Goal: Task Accomplishment & Management: Use online tool/utility

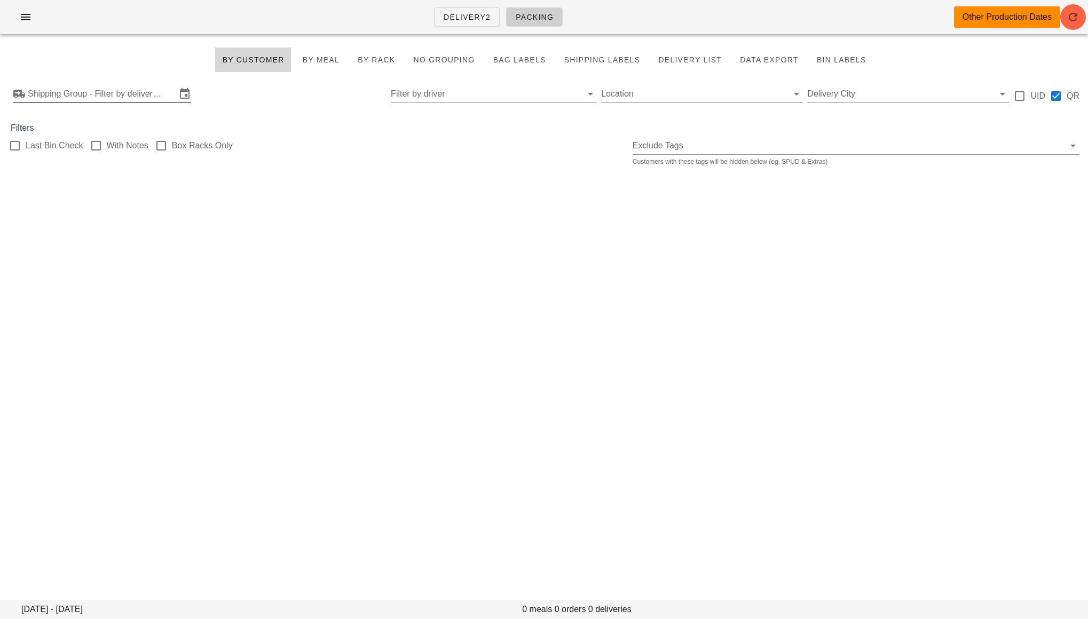
click at [104, 86] on input "Shipping Group - Filter by delivery logistics" at bounding box center [102, 93] width 148 height 17
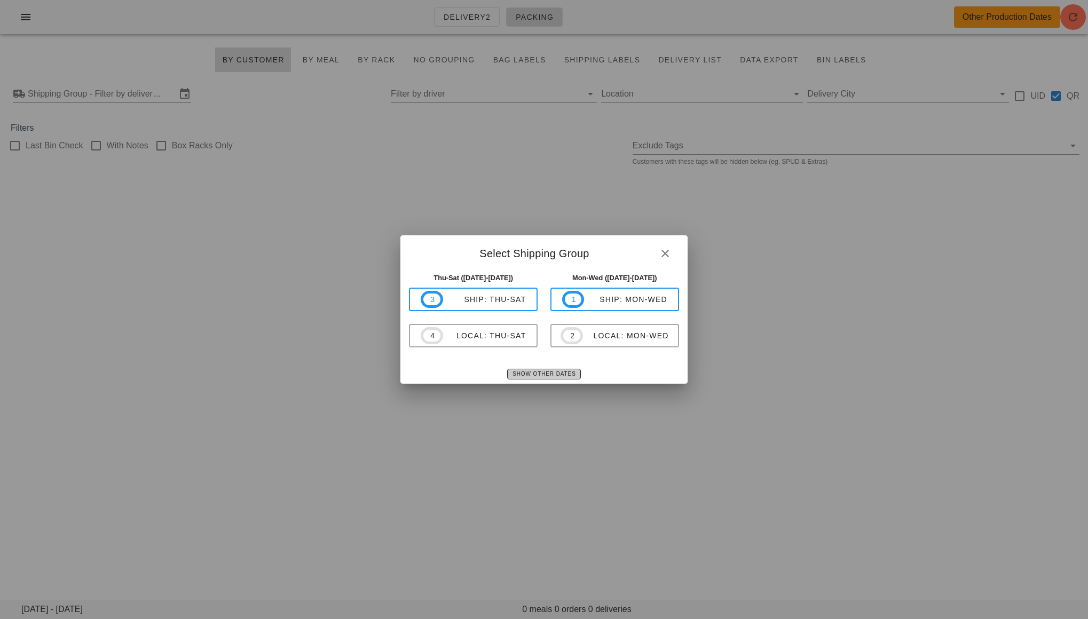
click at [519, 375] on span "Show Other Dates" at bounding box center [544, 374] width 64 height 6
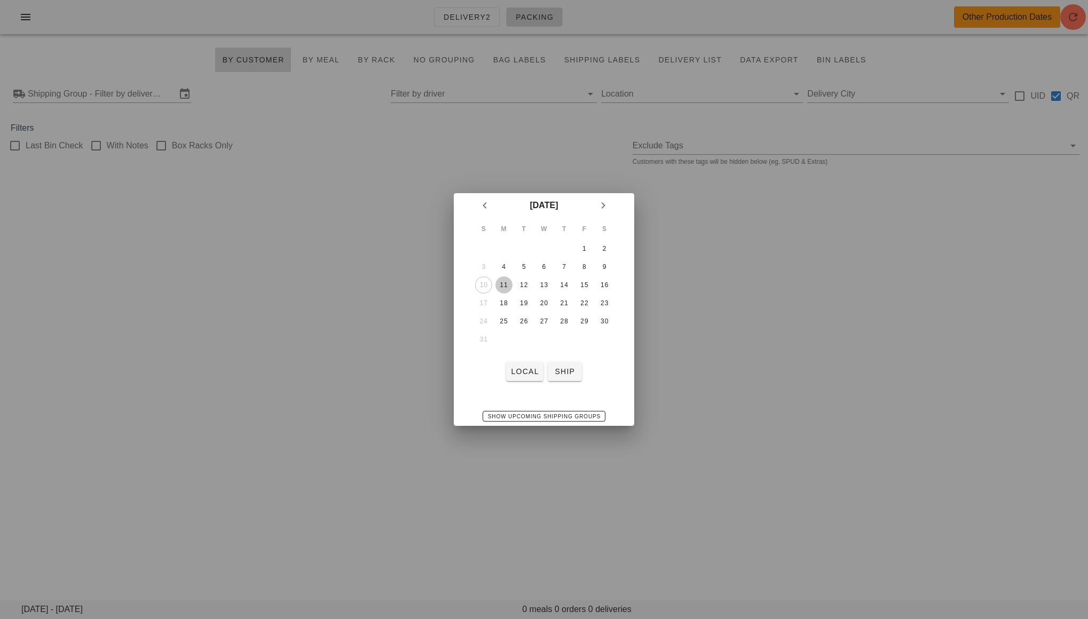
click at [506, 288] on div "11" at bounding box center [503, 284] width 17 height 7
click at [526, 368] on span "local" at bounding box center [524, 371] width 28 height 9
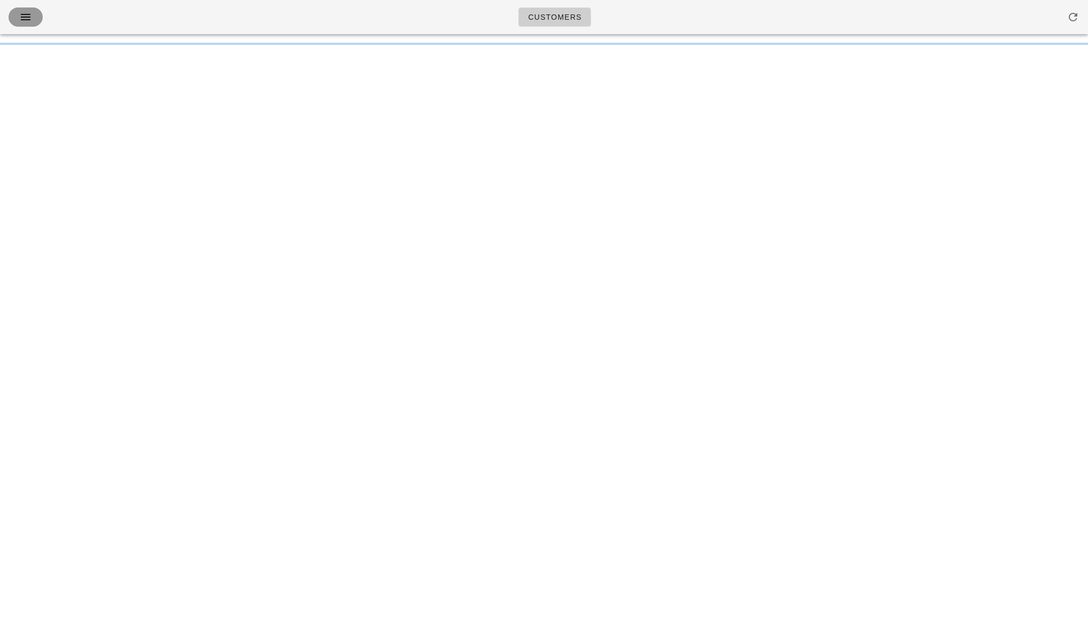
click at [25, 17] on icon "button" at bounding box center [25, 17] width 13 height 13
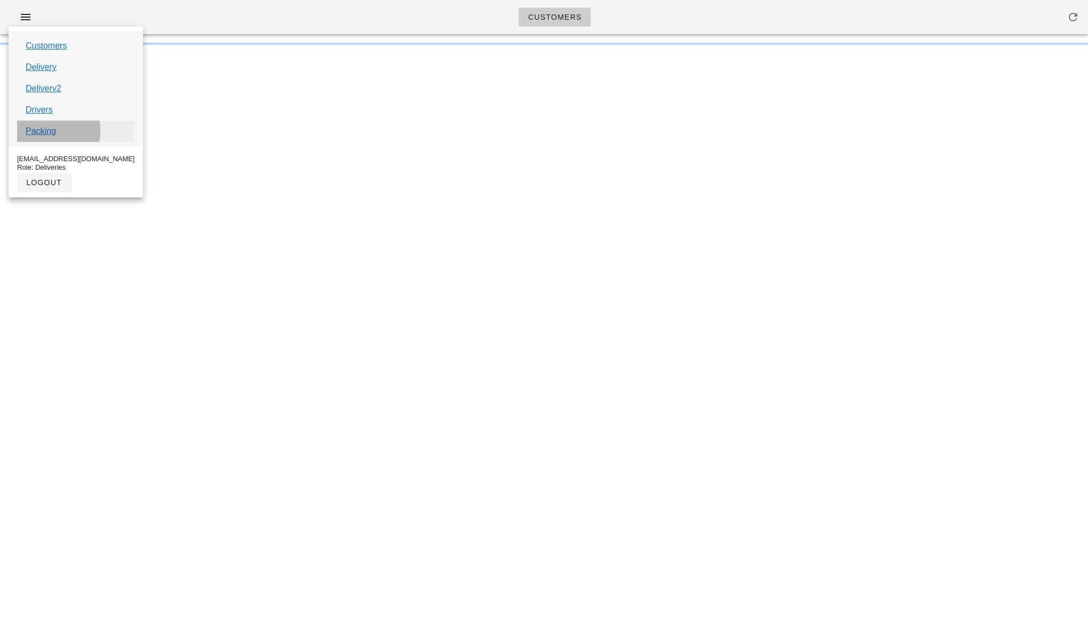
click at [51, 131] on link "Packing" at bounding box center [41, 131] width 30 height 13
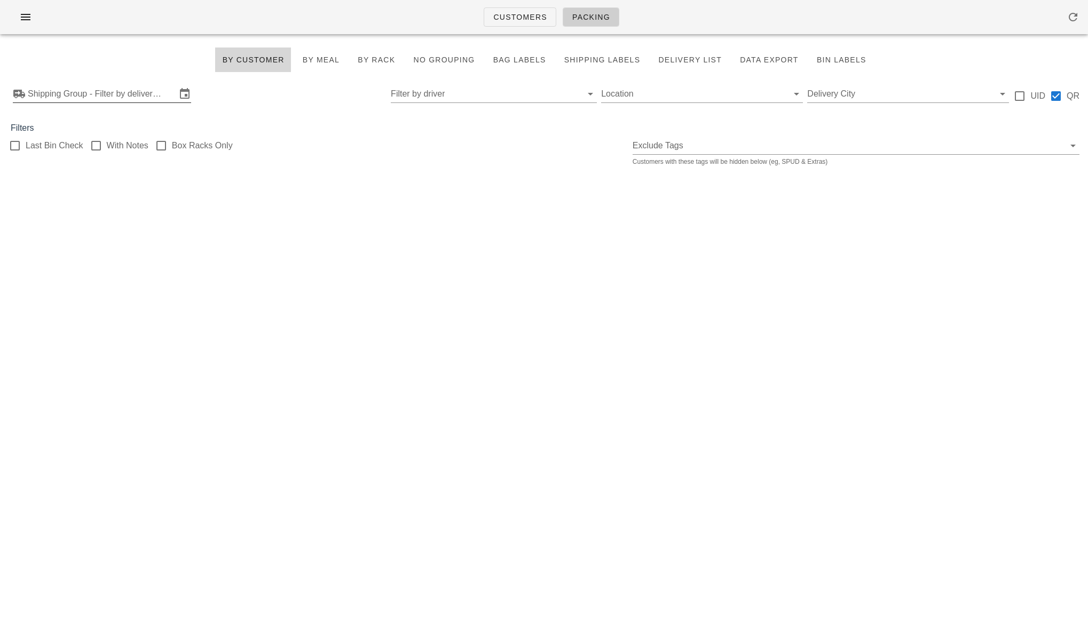
click at [61, 99] on input "Shipping Group - Filter by delivery logistics" at bounding box center [102, 93] width 148 height 17
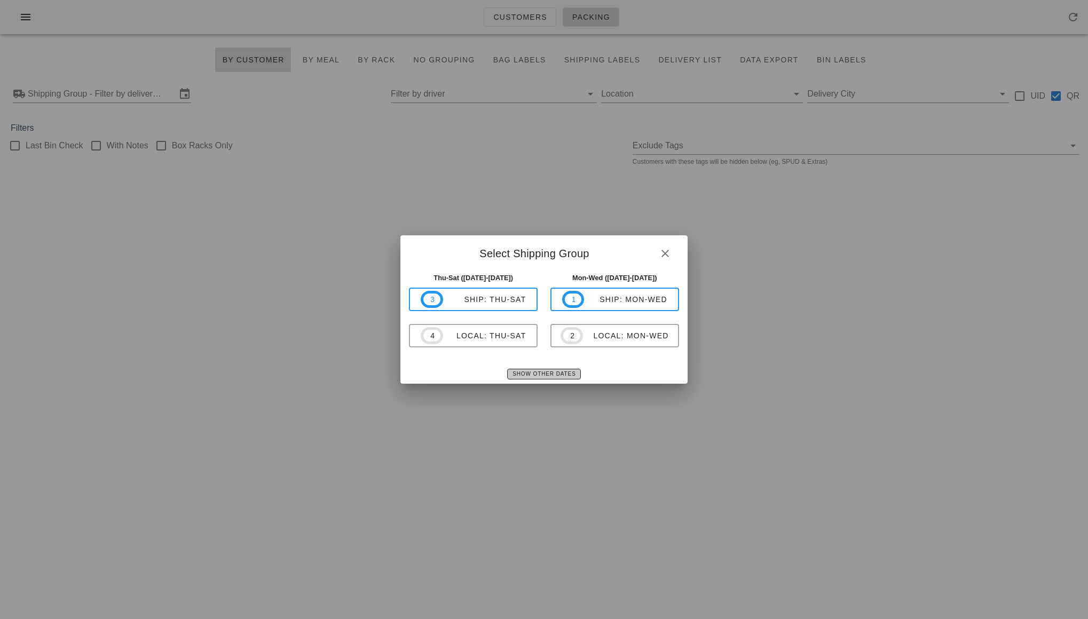
click at [559, 372] on span "Show Other Dates" at bounding box center [544, 374] width 64 height 6
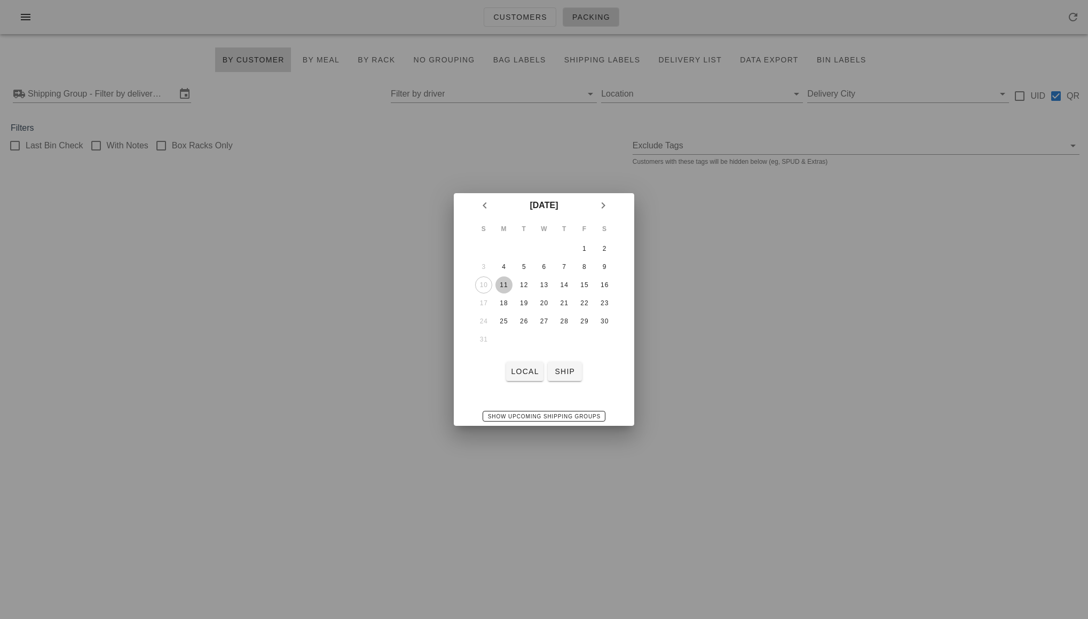
click at [500, 283] on div "11" at bounding box center [503, 284] width 17 height 7
click at [521, 374] on span "local" at bounding box center [524, 371] width 28 height 9
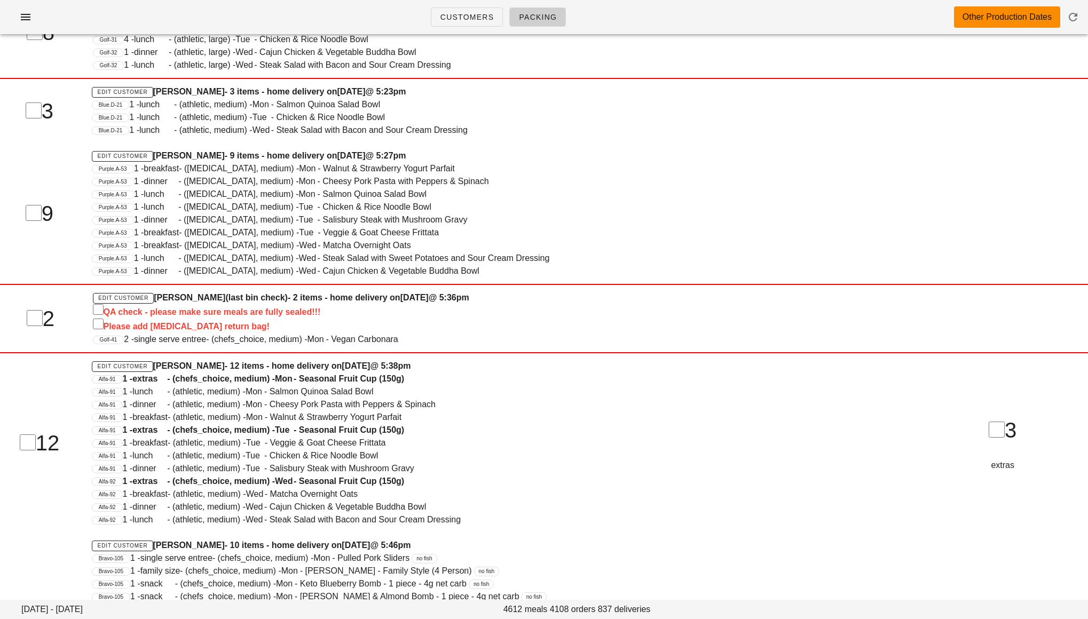
scroll to position [14031, 0]
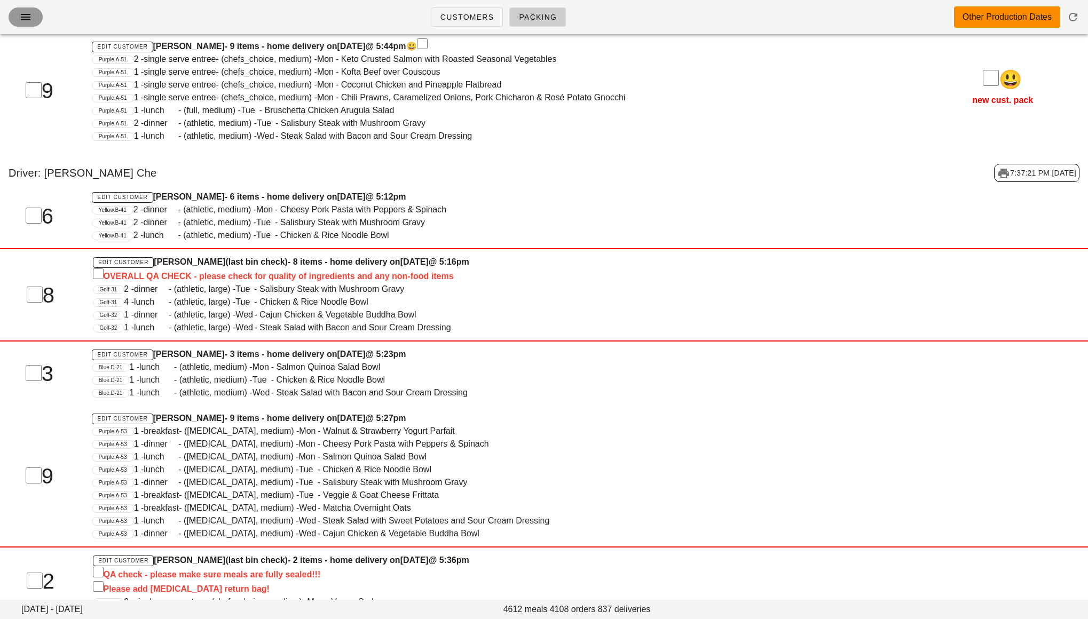
click at [26, 19] on icon "button" at bounding box center [25, 17] width 13 height 13
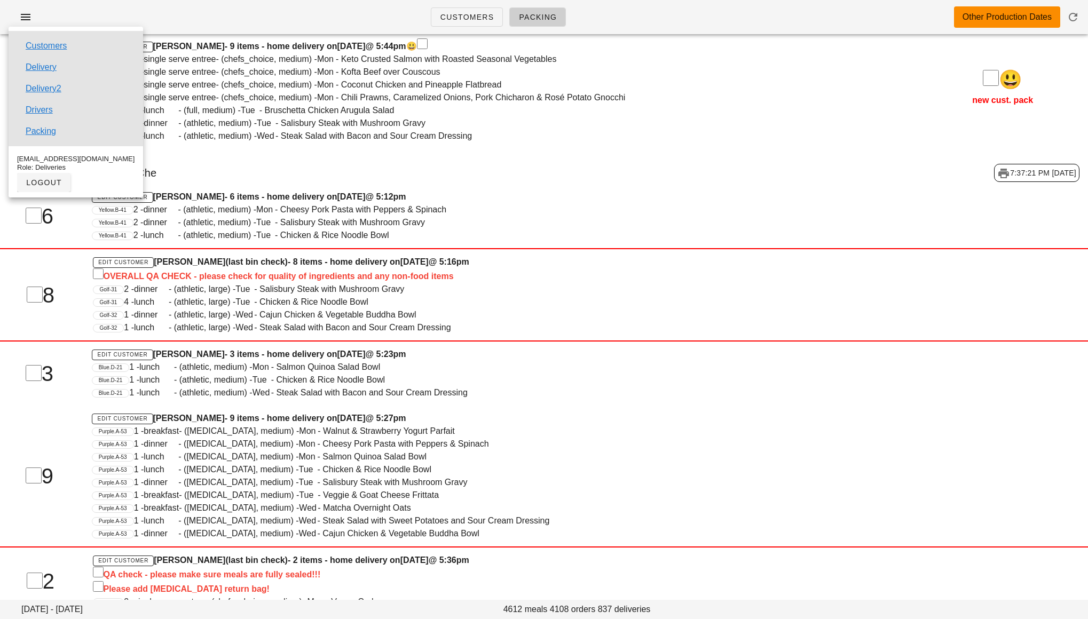
click at [478, 195] on h4 "Edit Customer [PERSON_NAME] - 6 items - home delivery [DATE][DATE] 5:12pm" at bounding box center [498, 197] width 813 height 13
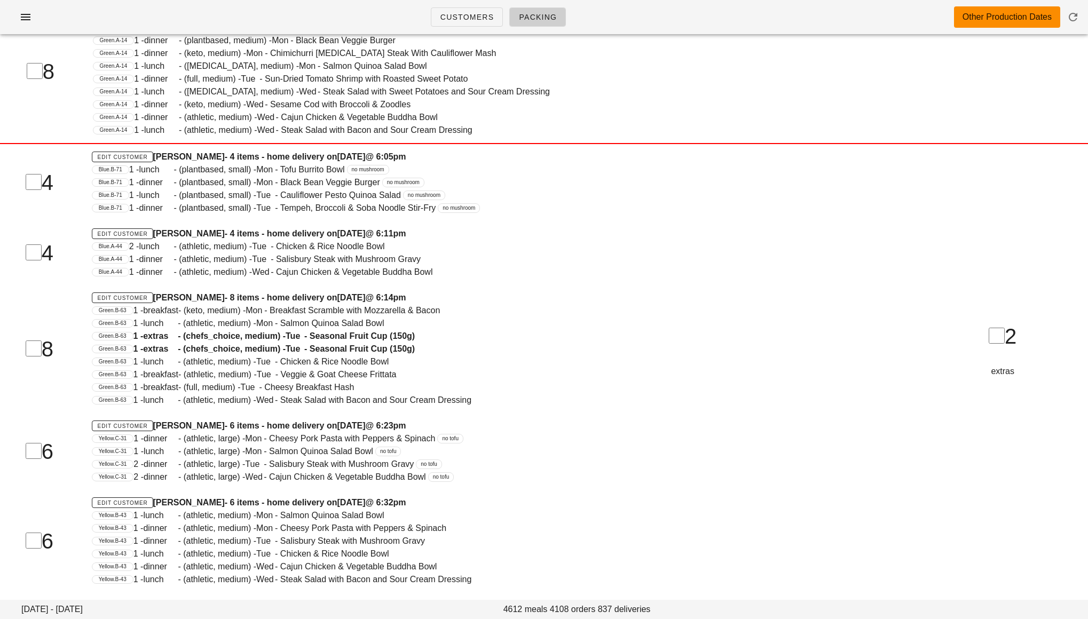
scroll to position [1674, 0]
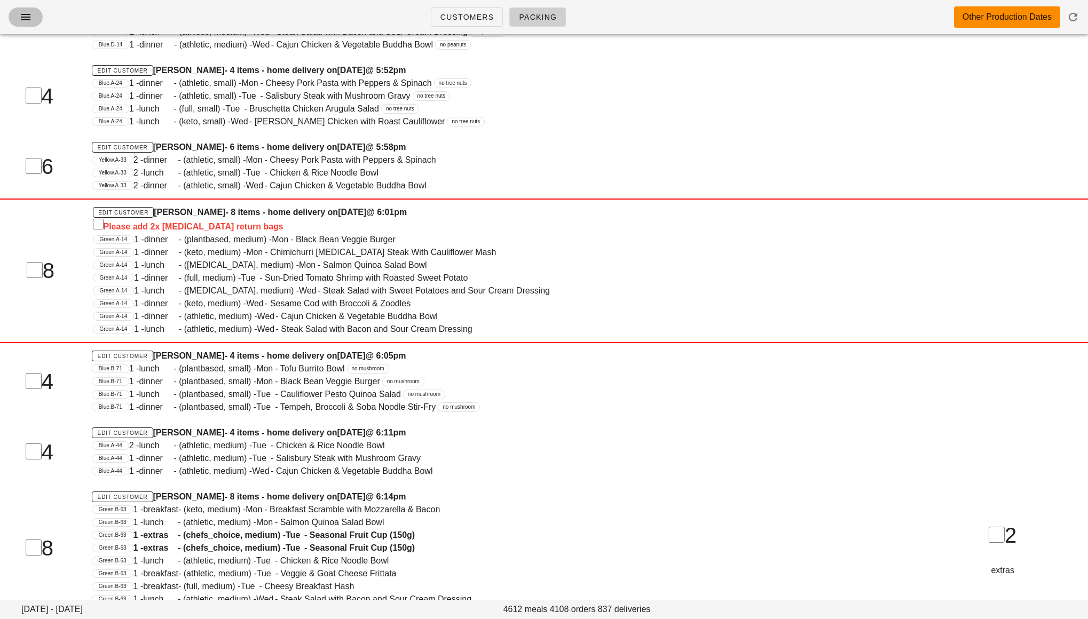
click at [28, 20] on icon "button" at bounding box center [25, 17] width 13 height 13
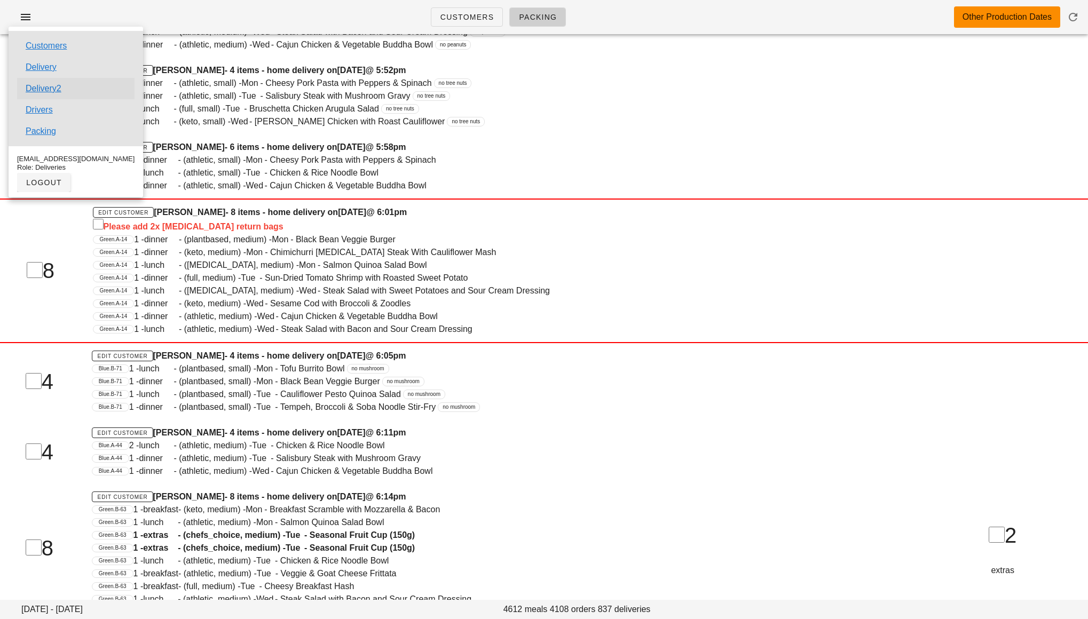
click at [42, 89] on link "Delivery2" at bounding box center [44, 88] width 36 height 13
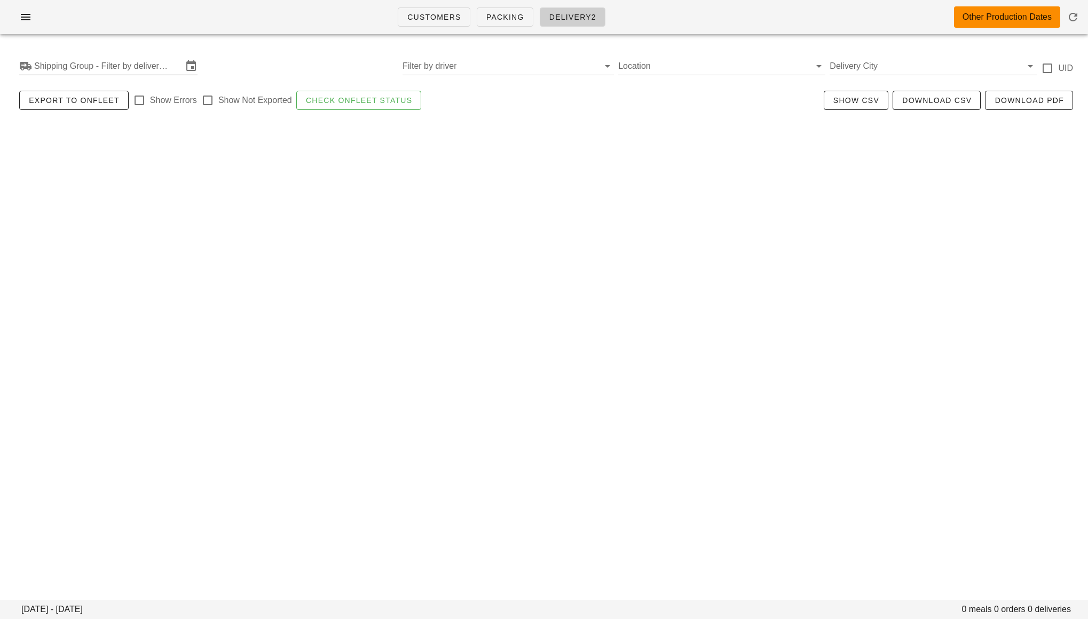
click at [150, 68] on input "Shipping Group - Filter by delivery logistics" at bounding box center [108, 66] width 148 height 17
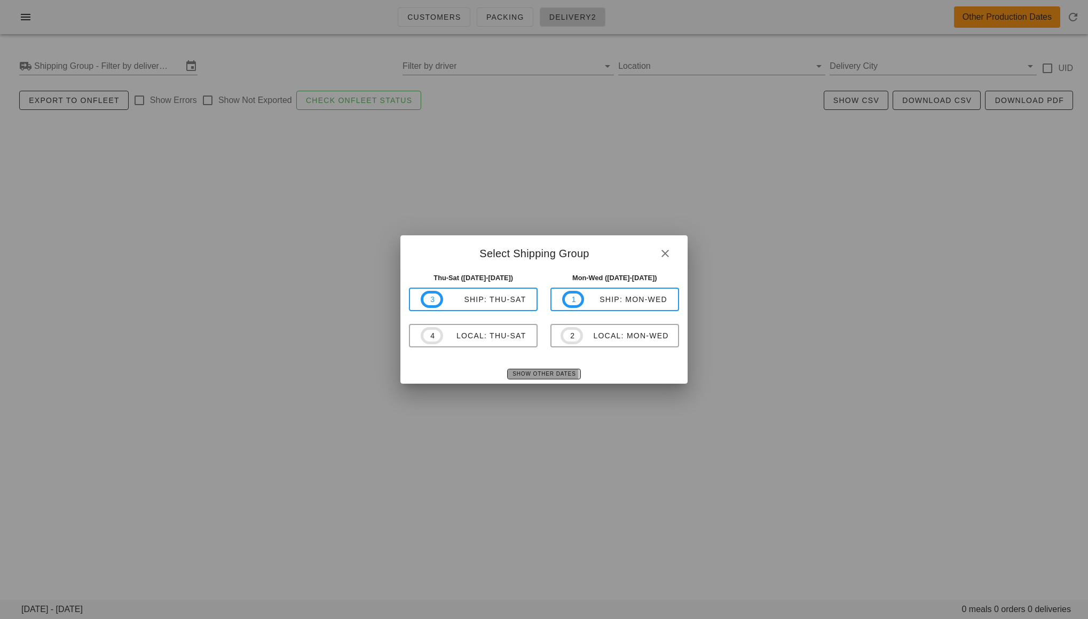
click at [527, 373] on span "Show Other Dates" at bounding box center [544, 374] width 64 height 6
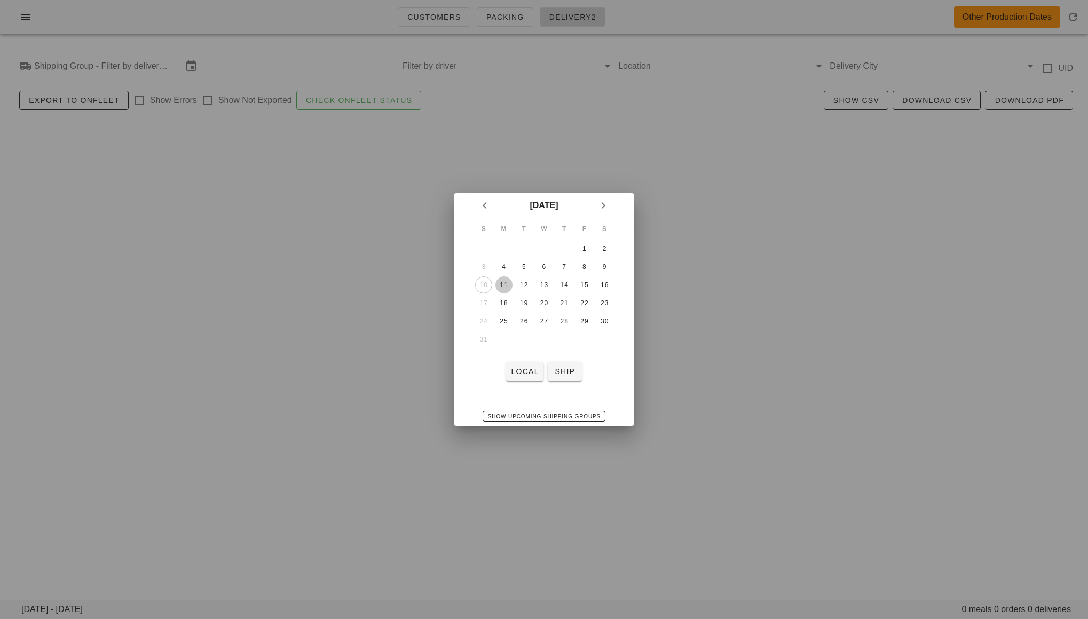
click at [502, 288] on div "11" at bounding box center [503, 284] width 17 height 7
click at [526, 363] on button "local" at bounding box center [524, 371] width 37 height 19
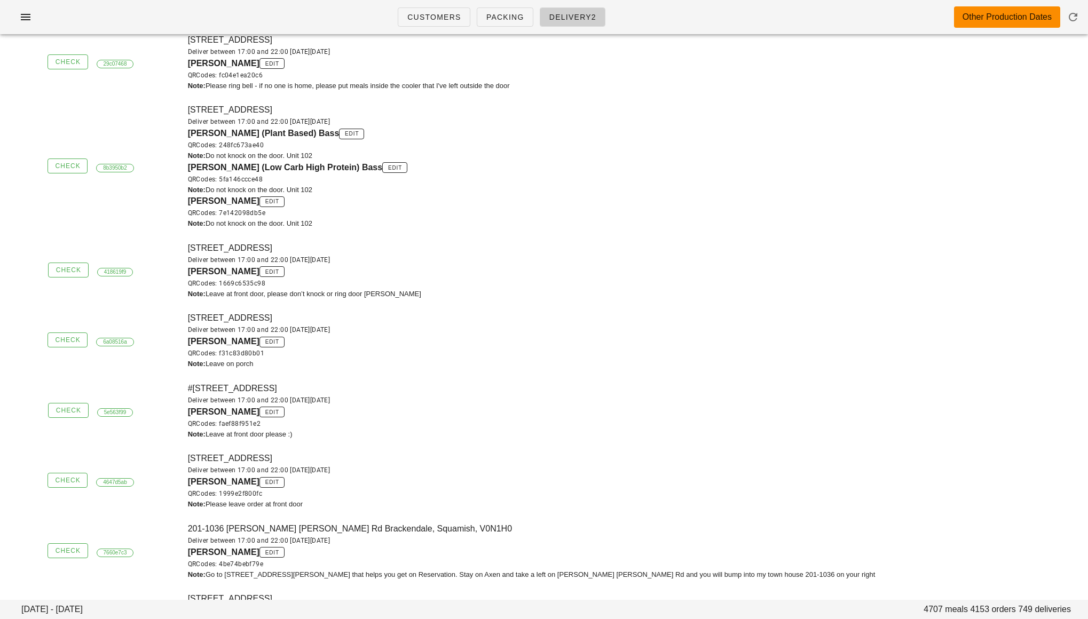
scroll to position [8051, 0]
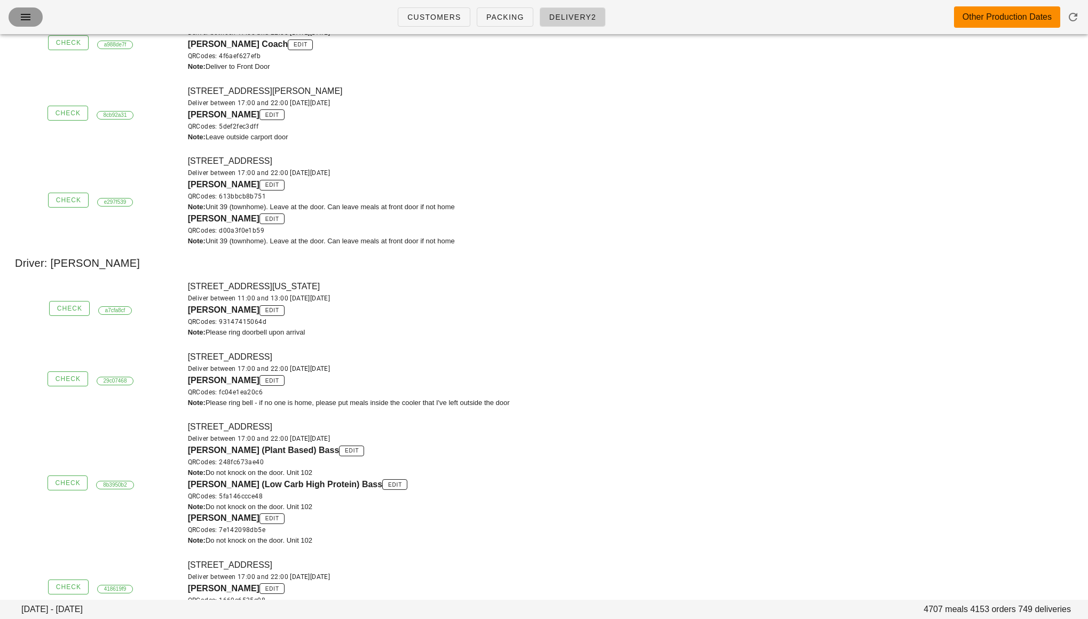
click at [32, 18] on span "button" at bounding box center [25, 17] width 17 height 13
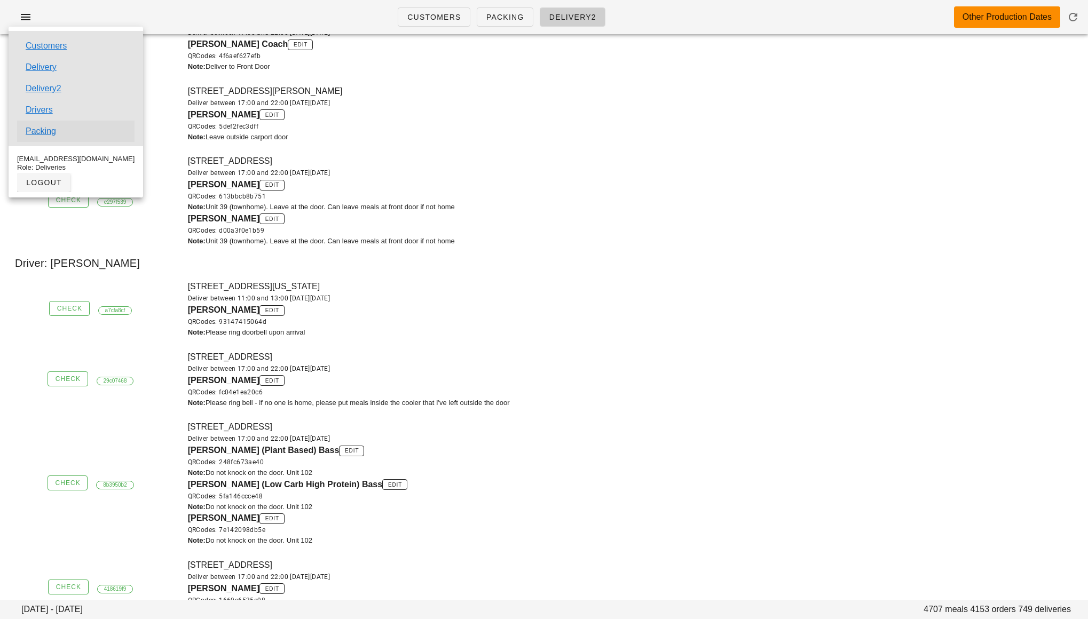
click at [45, 132] on link "Packing" at bounding box center [41, 131] width 30 height 13
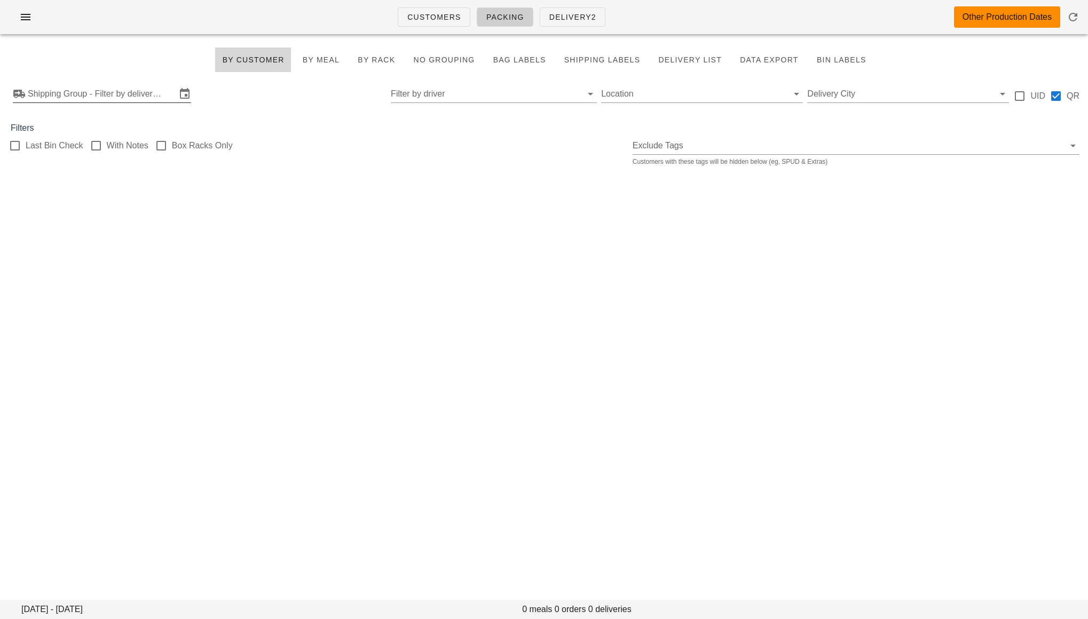
click at [133, 94] on input "Shipping Group - Filter by delivery logistics" at bounding box center [102, 93] width 148 height 17
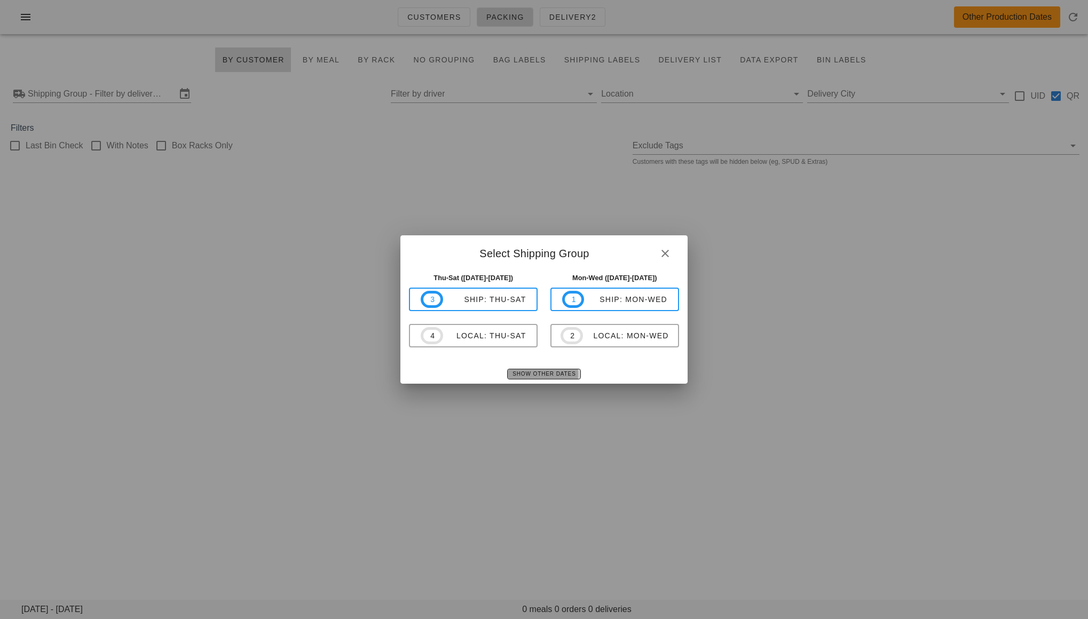
click at [540, 375] on span "Show Other Dates" at bounding box center [544, 374] width 64 height 6
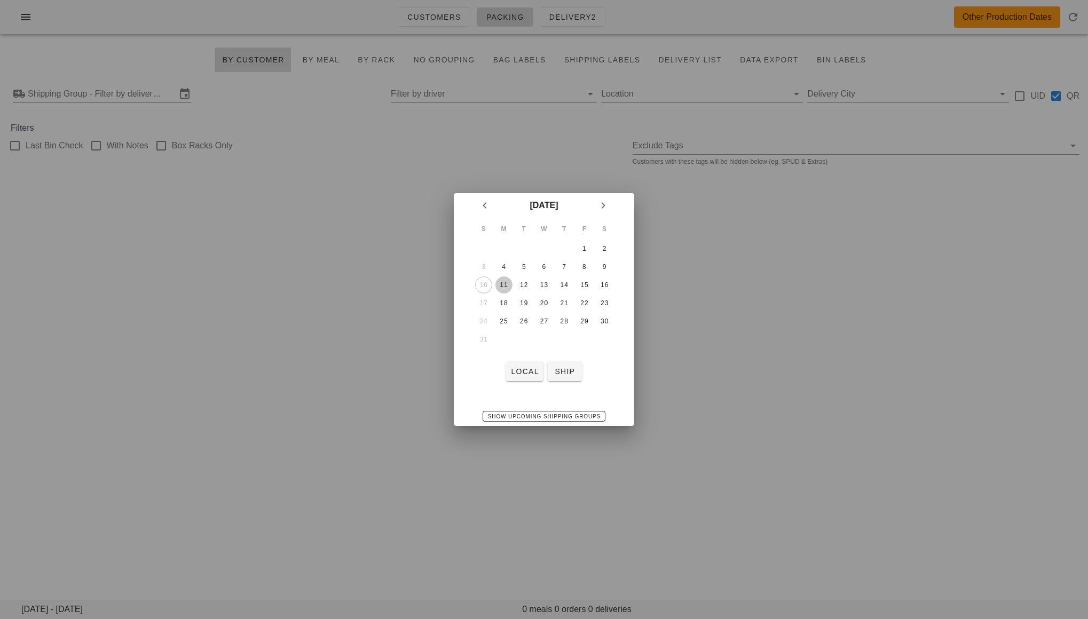
click at [510, 284] on div "11" at bounding box center [503, 284] width 17 height 7
click at [520, 377] on button "local" at bounding box center [524, 371] width 37 height 19
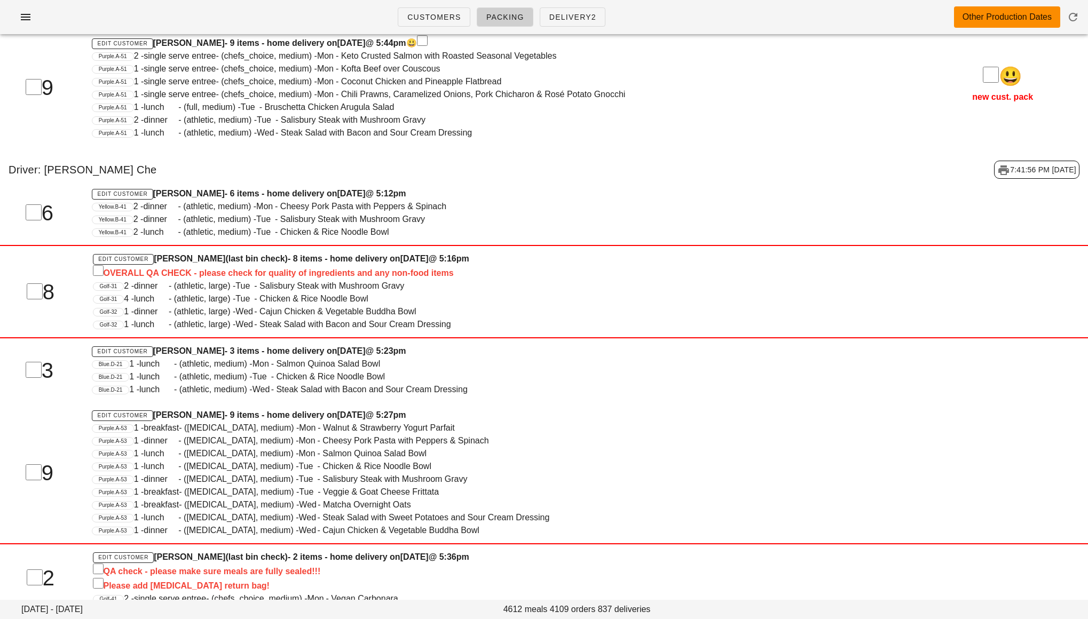
scroll to position [13545, 0]
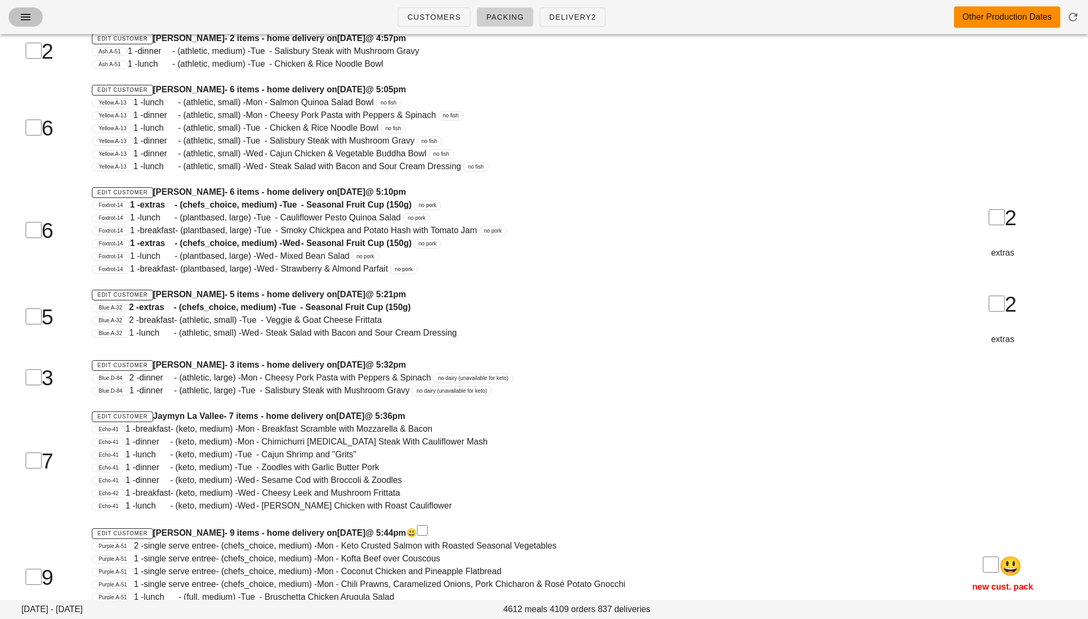
click at [24, 12] on icon "button" at bounding box center [25, 17] width 13 height 13
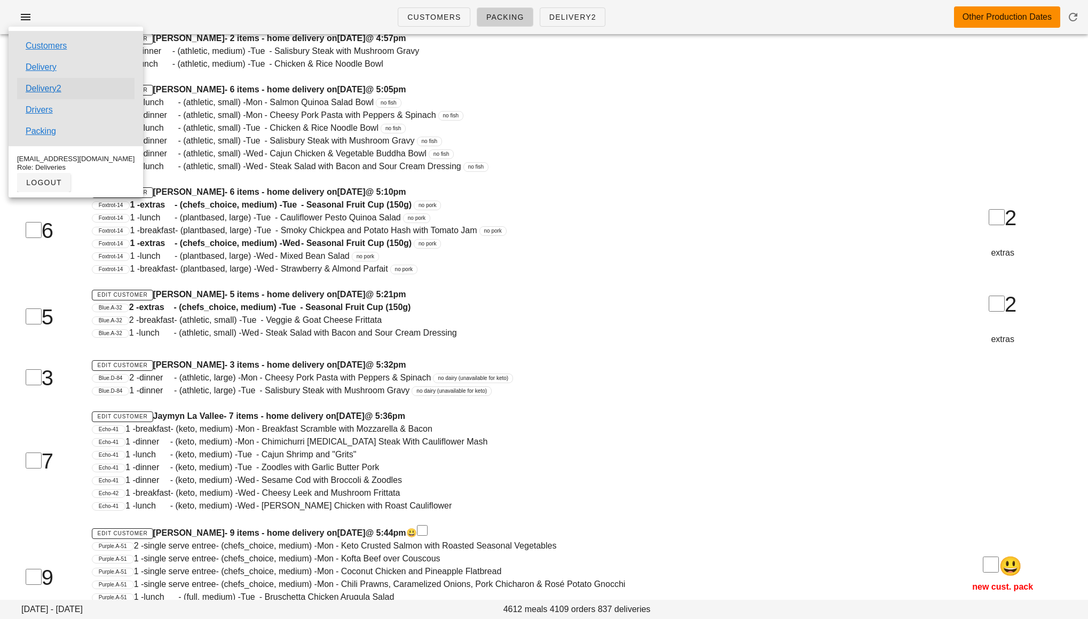
click at [40, 88] on link "Delivery2" at bounding box center [44, 88] width 36 height 13
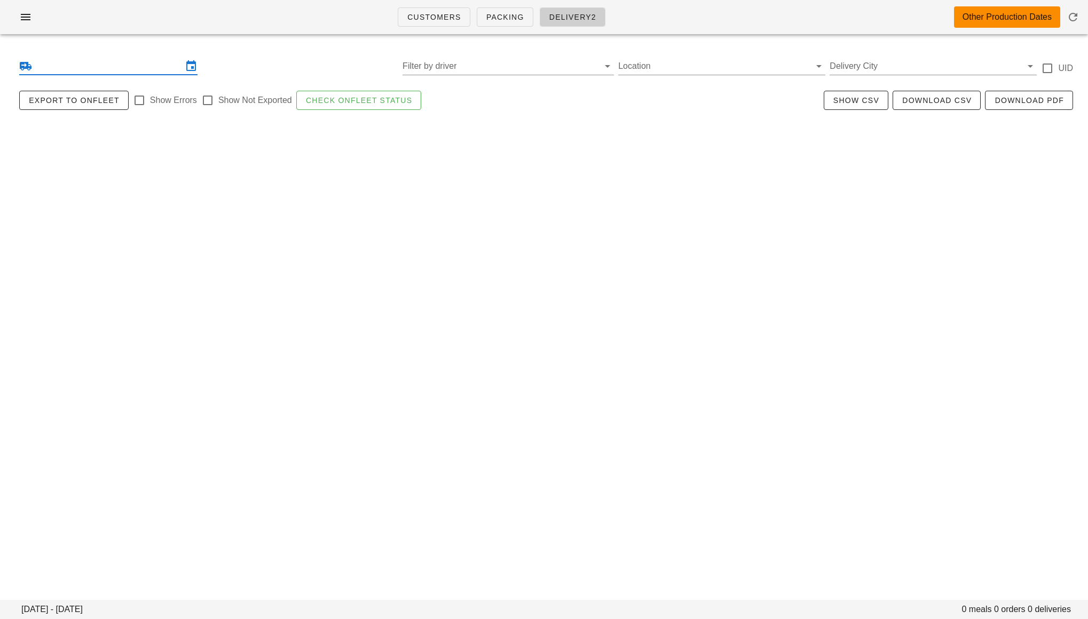
click at [49, 73] on input "text" at bounding box center [108, 66] width 148 height 17
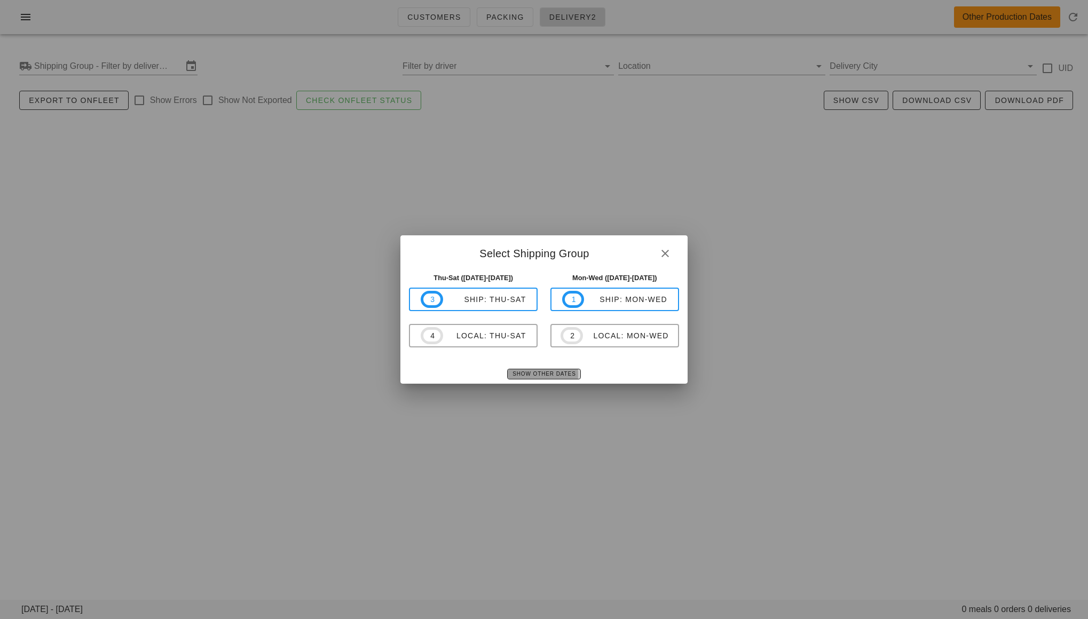
click at [544, 377] on span "Show Other Dates" at bounding box center [544, 374] width 64 height 6
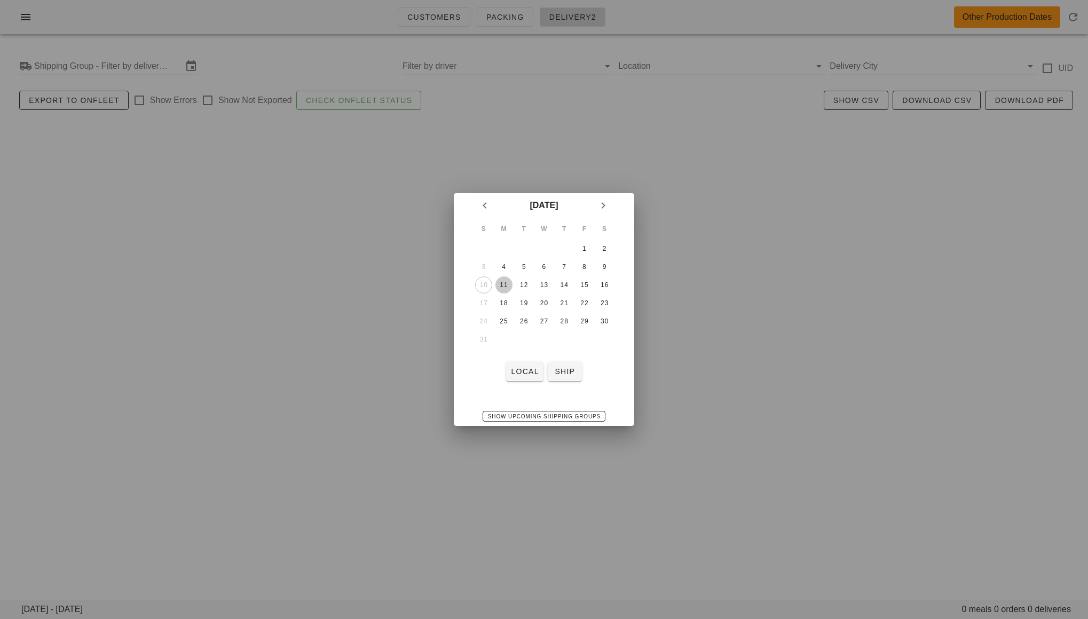
click at [505, 288] on div "11" at bounding box center [503, 284] width 17 height 7
click at [526, 369] on span "local" at bounding box center [524, 371] width 28 height 9
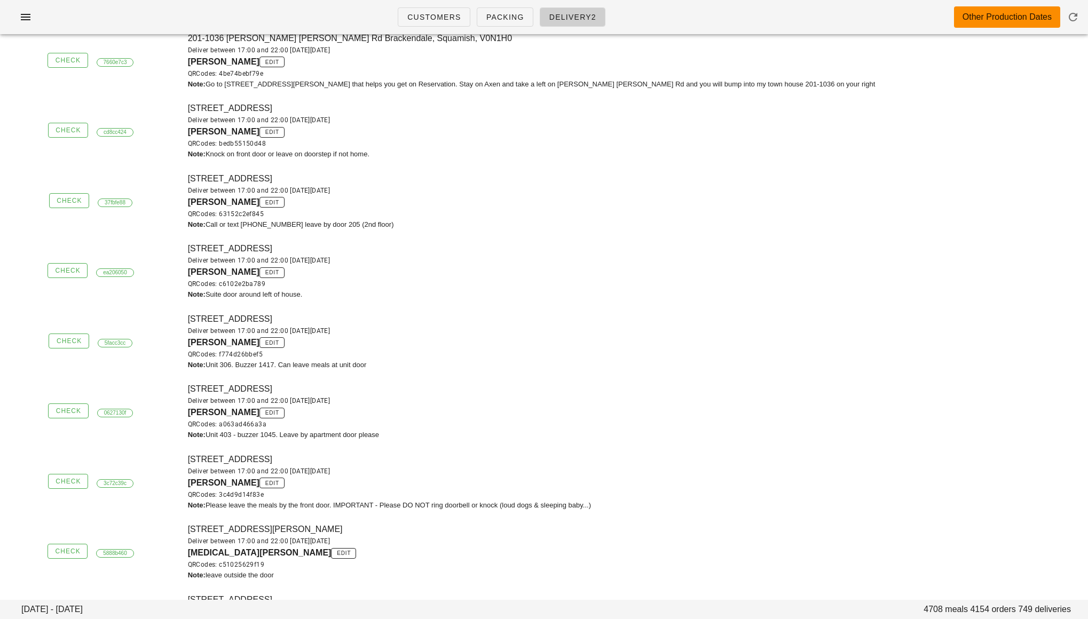
scroll to position [8835, 0]
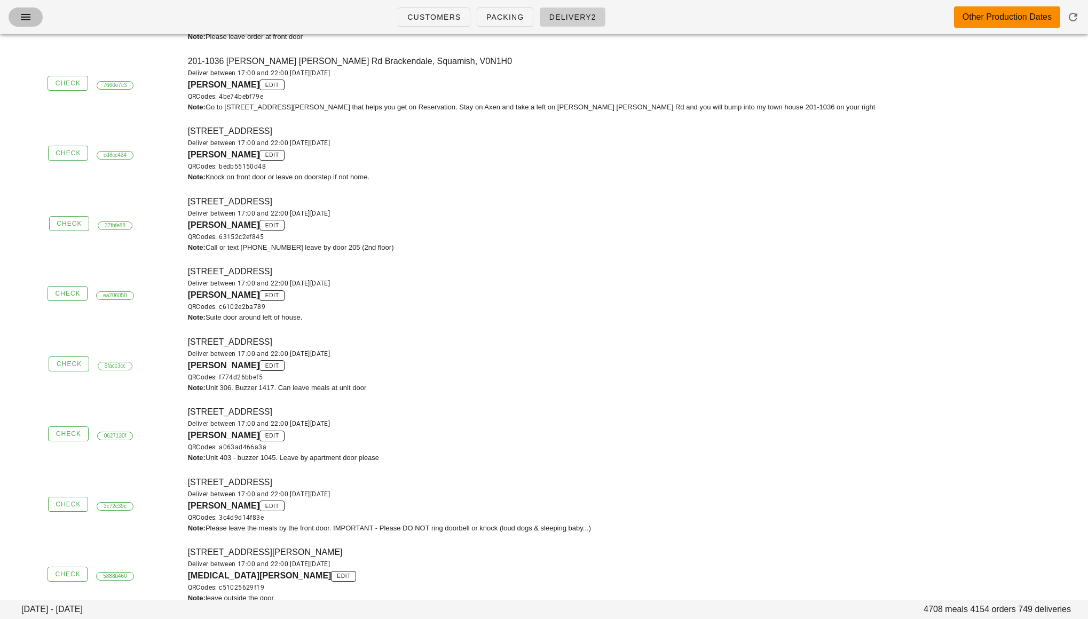
click at [22, 15] on icon "button" at bounding box center [25, 17] width 13 height 13
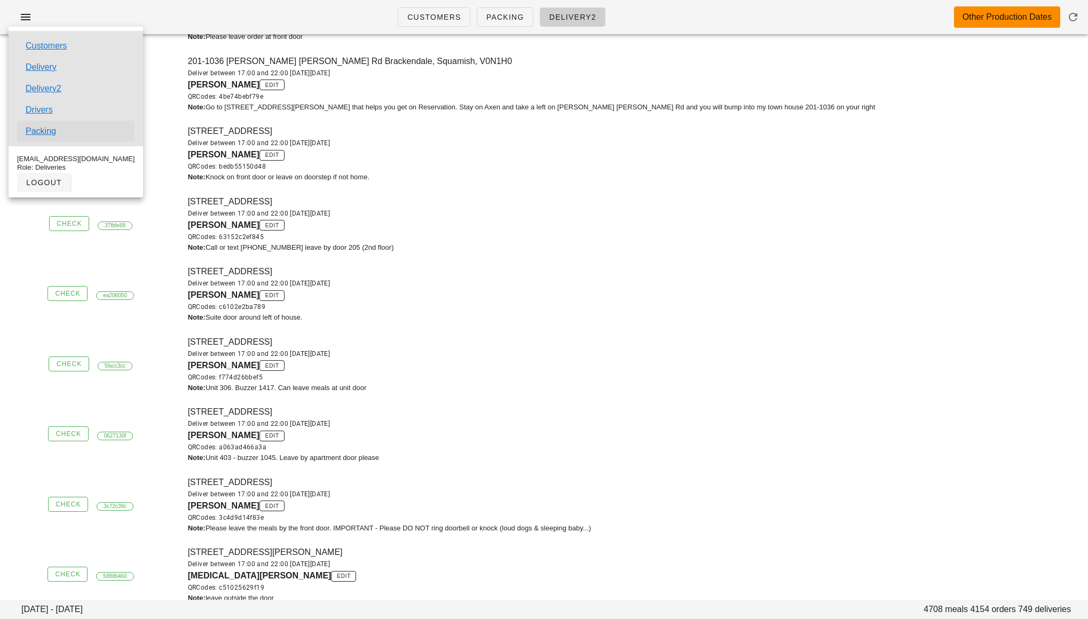
click at [48, 130] on link "Packing" at bounding box center [41, 131] width 30 height 13
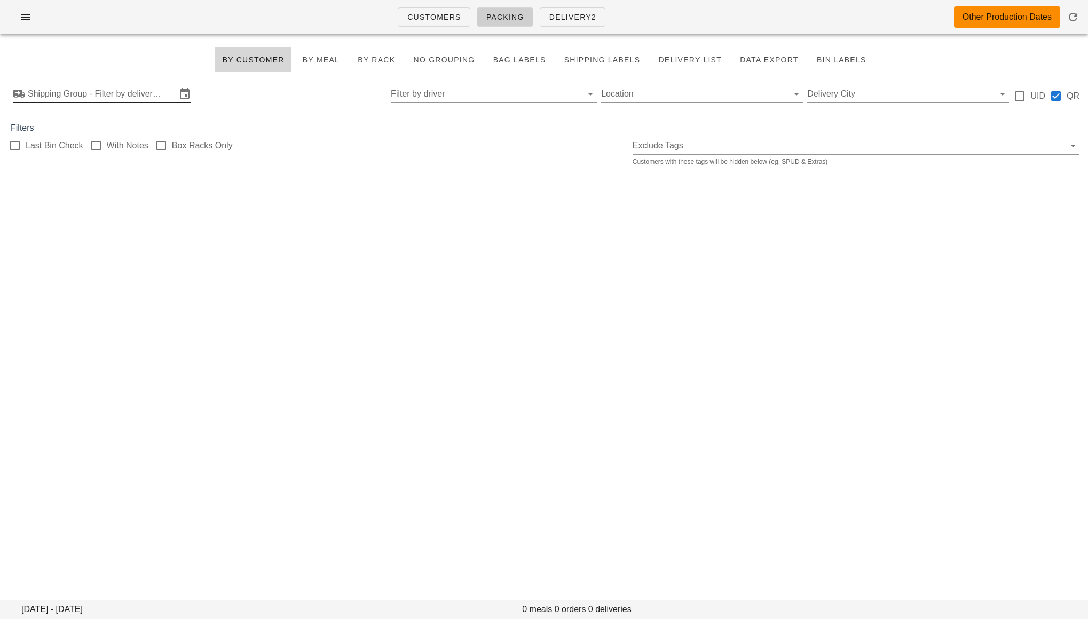
click at [67, 96] on input "Shipping Group - Filter by delivery logistics" at bounding box center [102, 93] width 148 height 17
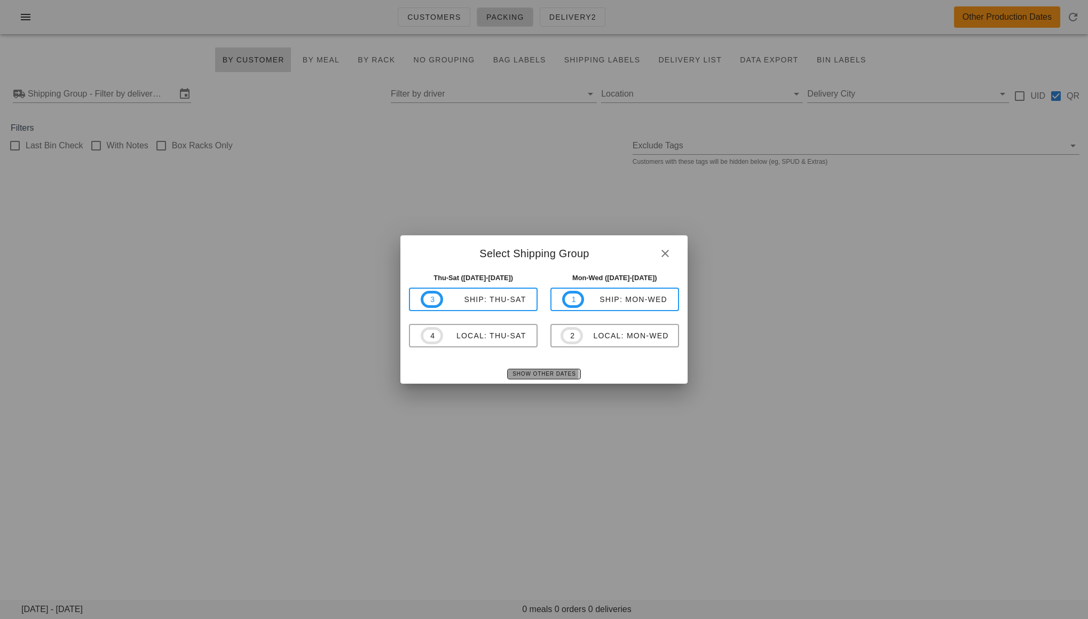
click at [541, 371] on span "Show Other Dates" at bounding box center [544, 374] width 64 height 6
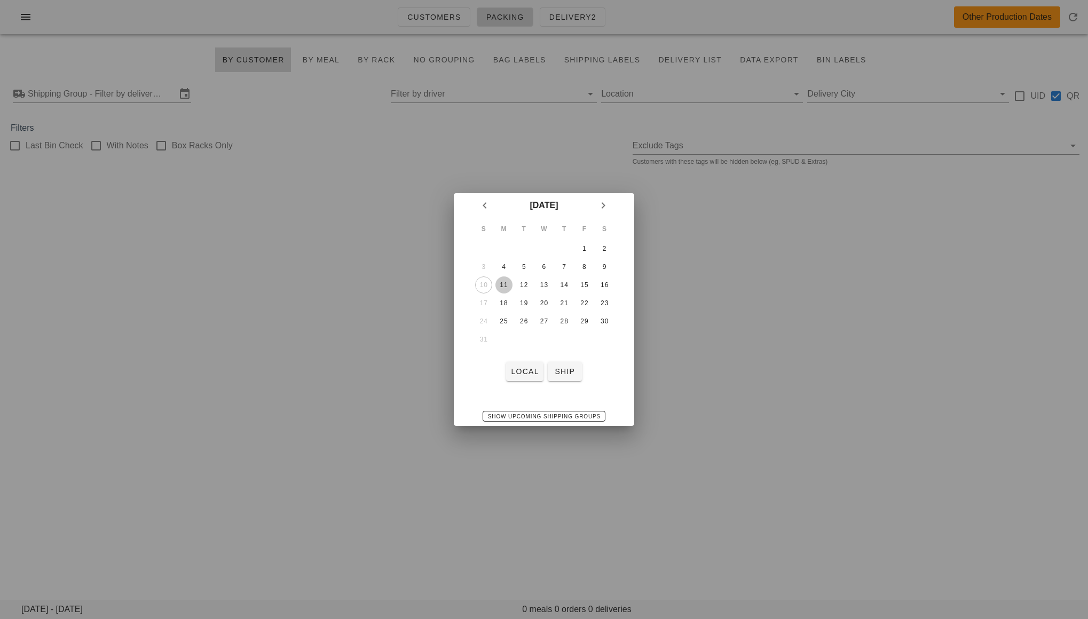
click at [507, 282] on div "11" at bounding box center [503, 284] width 17 height 7
click at [523, 370] on span "local" at bounding box center [524, 371] width 28 height 9
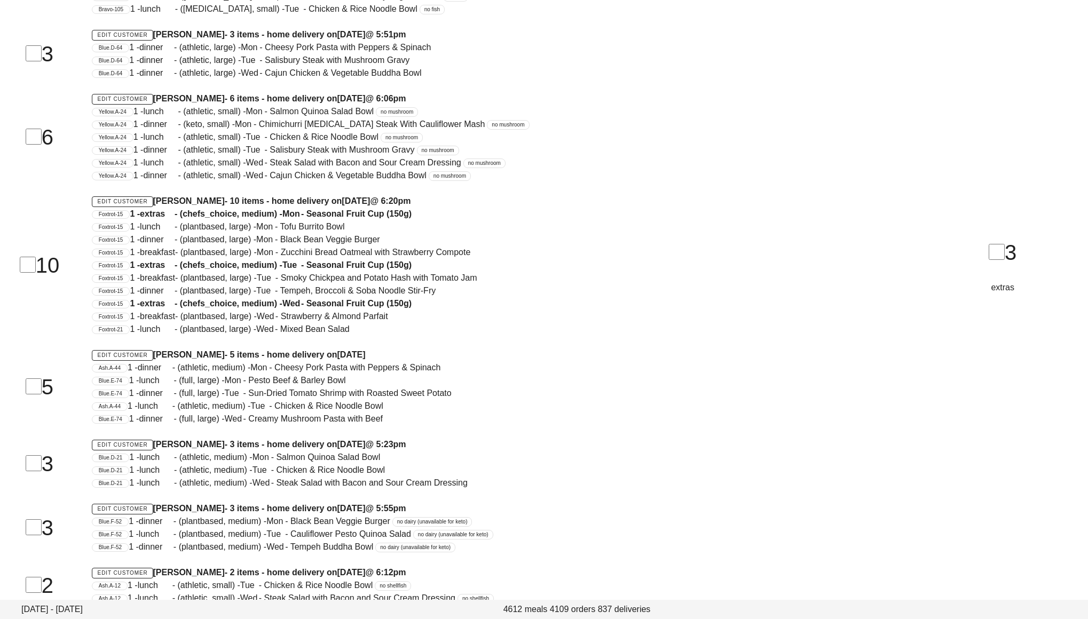
scroll to position [14910, 0]
